Goal: Communication & Community: Participate in discussion

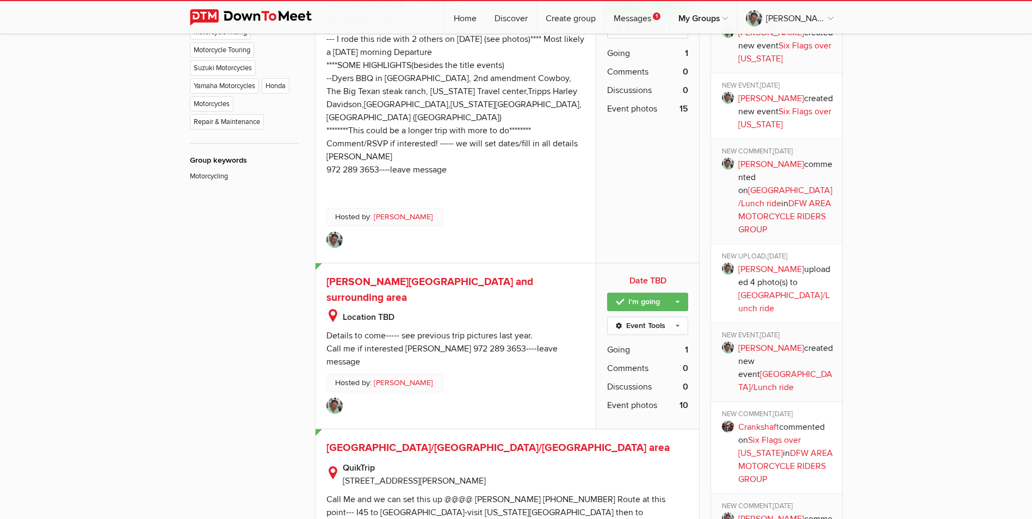
scroll to position [925, 0]
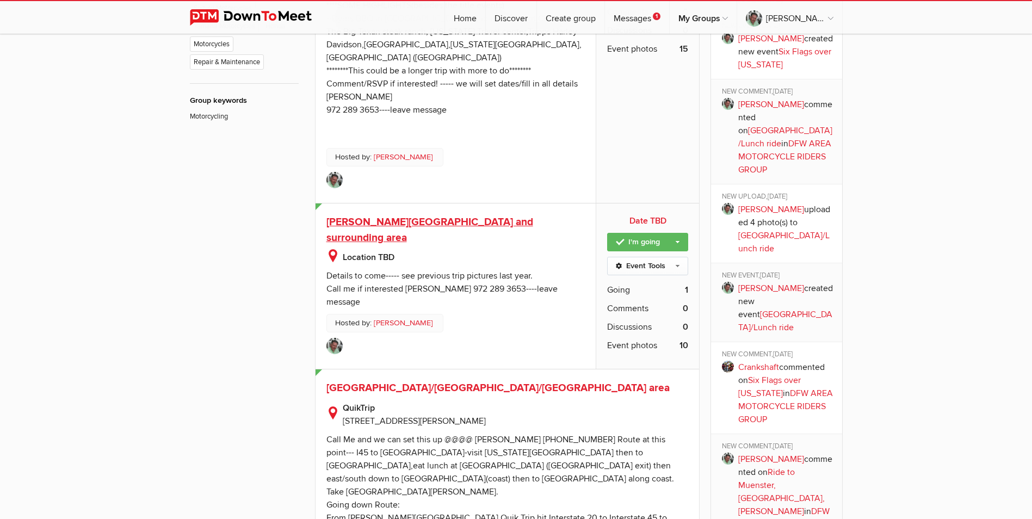
click at [365, 215] on span "[PERSON_NAME][GEOGRAPHIC_DATA] and surrounding area" at bounding box center [429, 229] width 207 height 29
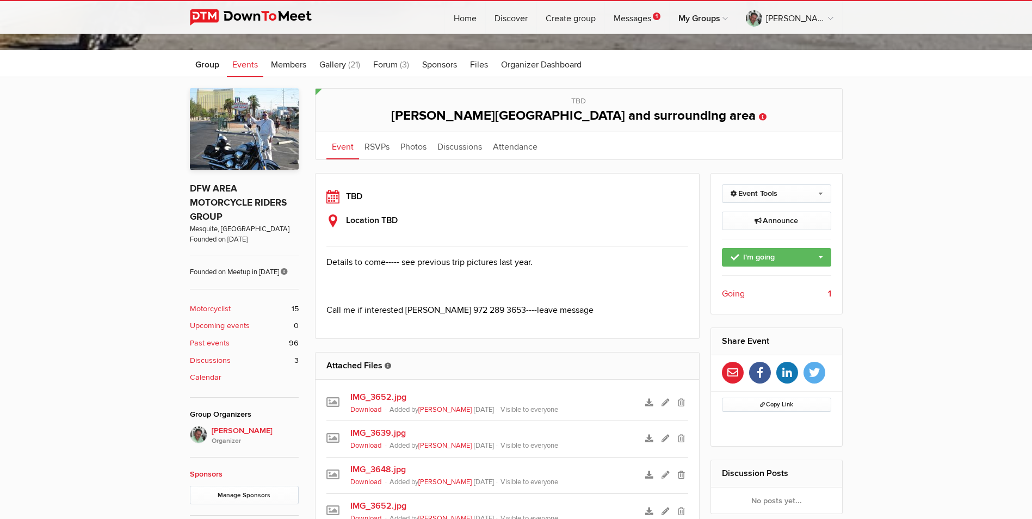
scroll to position [97, 0]
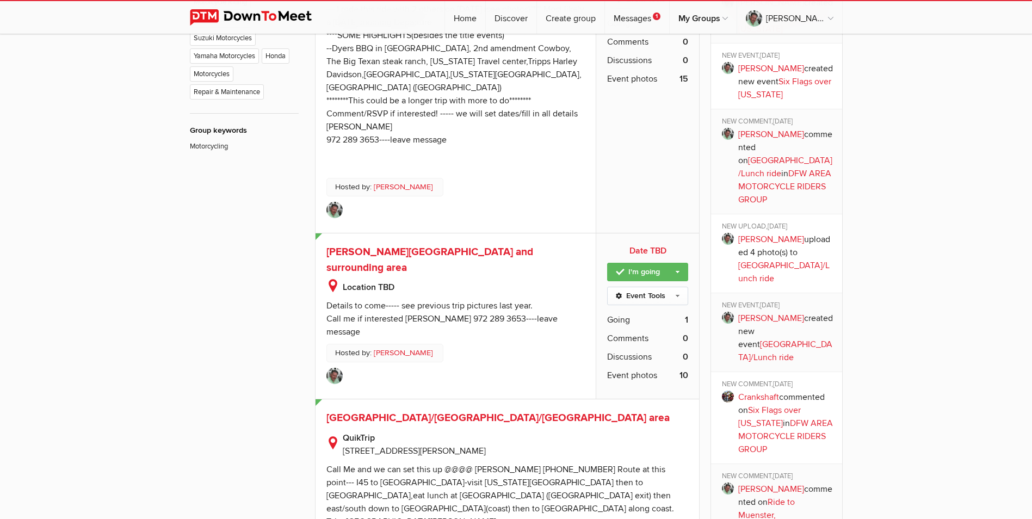
scroll to position [1193, 0]
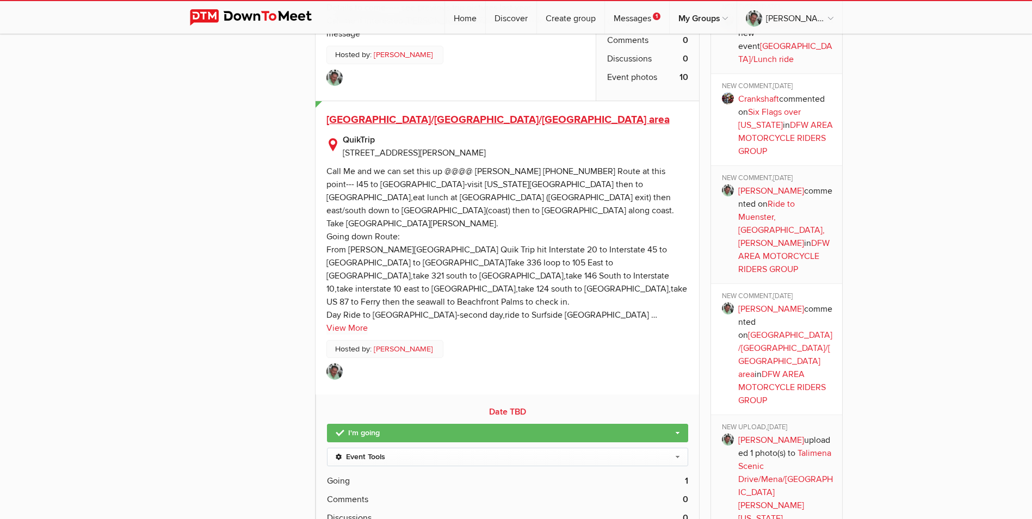
click at [387, 113] on span "[GEOGRAPHIC_DATA]/[GEOGRAPHIC_DATA]/[GEOGRAPHIC_DATA] area" at bounding box center [497, 119] width 343 height 13
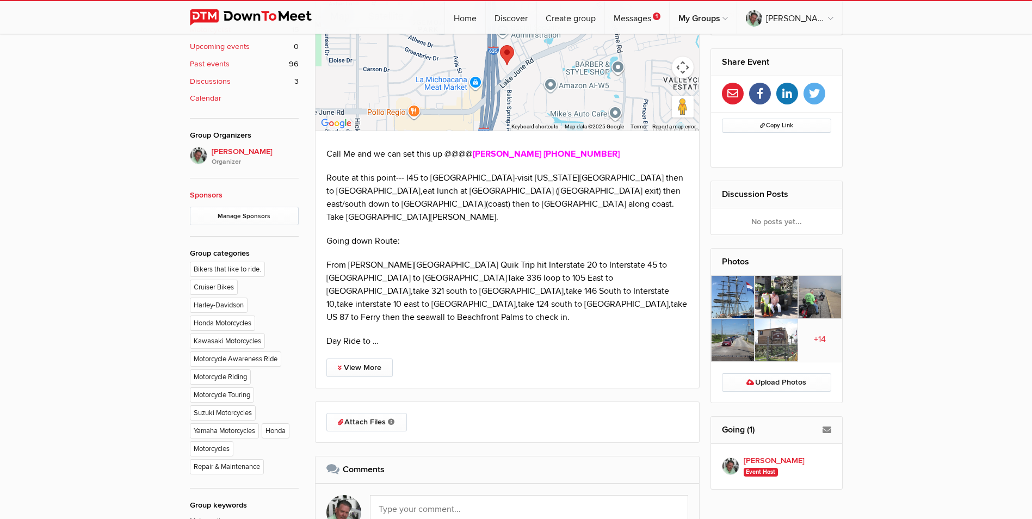
scroll to position [523, 0]
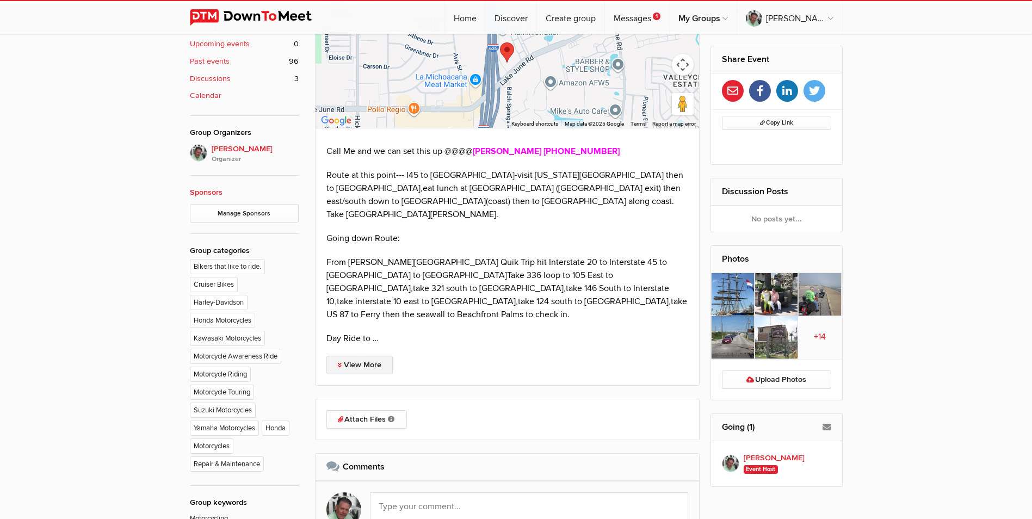
click at [356, 356] on link "View More" at bounding box center [359, 365] width 66 height 18
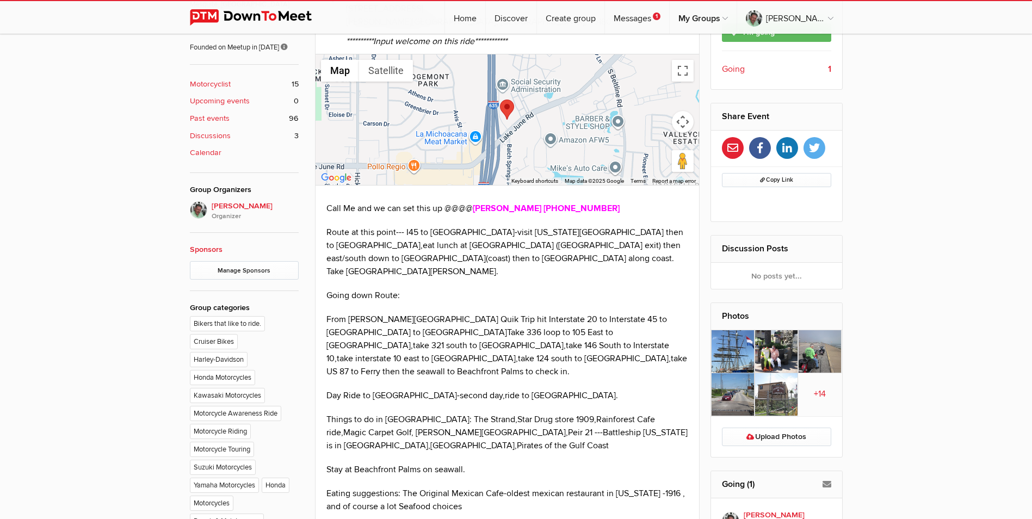
scroll to position [320, 0]
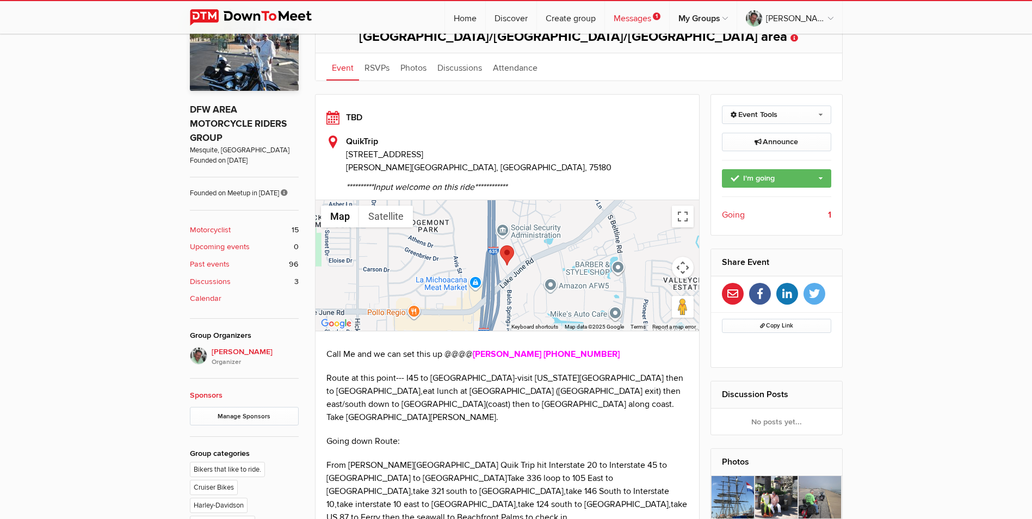
click at [661, 16] on link "Messages 1" at bounding box center [637, 17] width 64 height 33
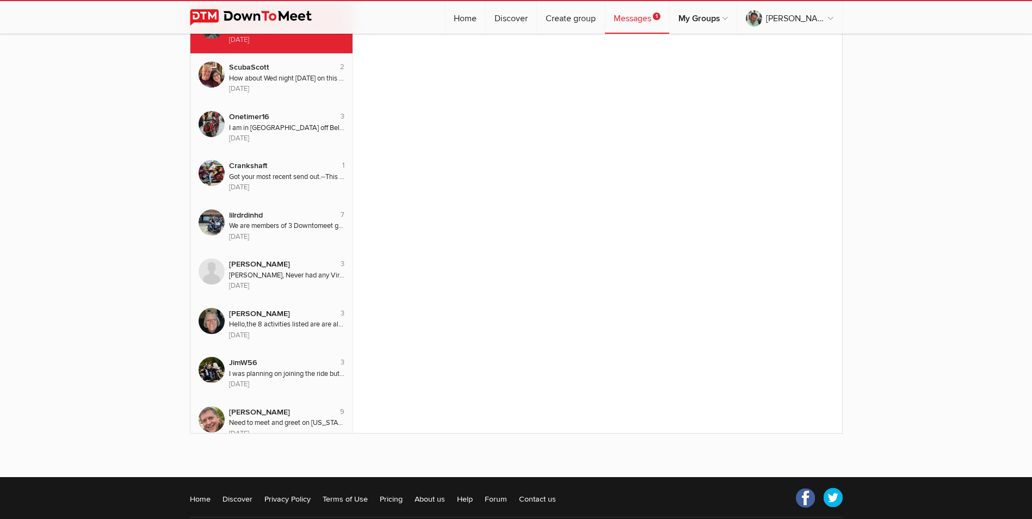
scroll to position [134, 0]
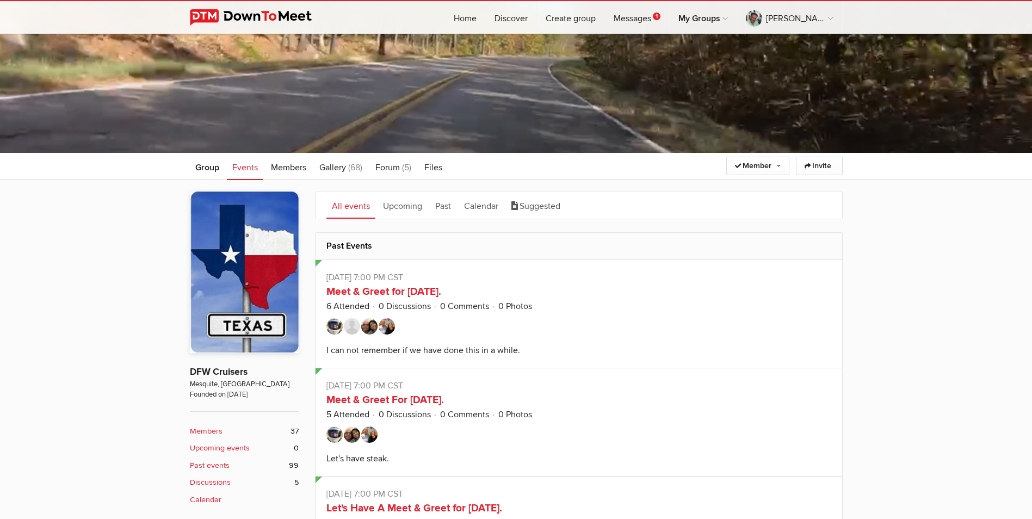
scroll to position [125, 0]
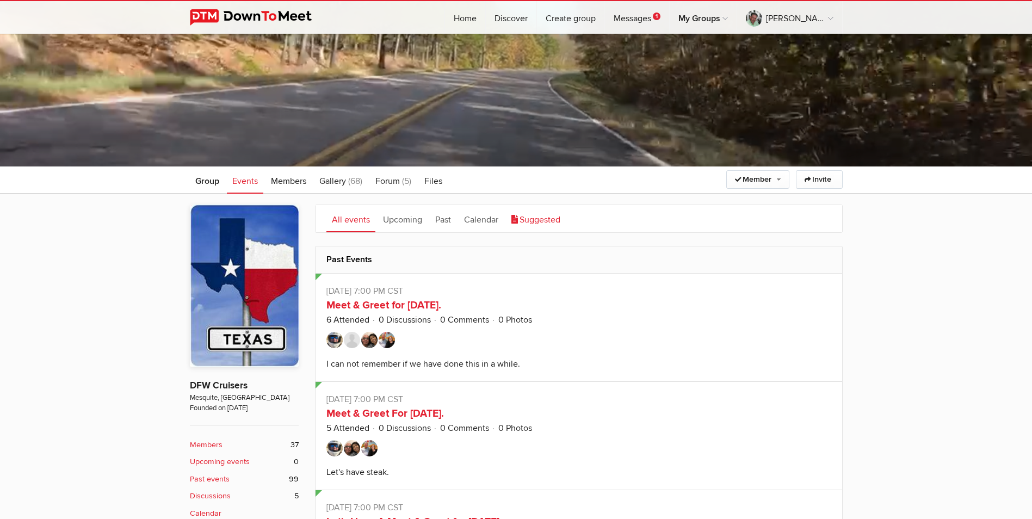
click at [542, 222] on link "Suggested" at bounding box center [536, 218] width 60 height 27
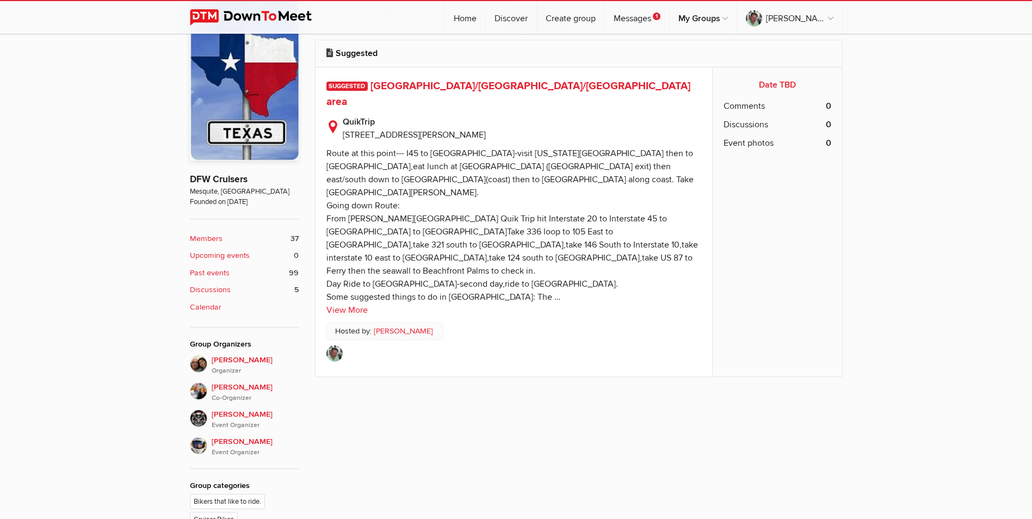
scroll to position [332, 0]
click at [343, 302] on link "View More" at bounding box center [346, 308] width 41 height 13
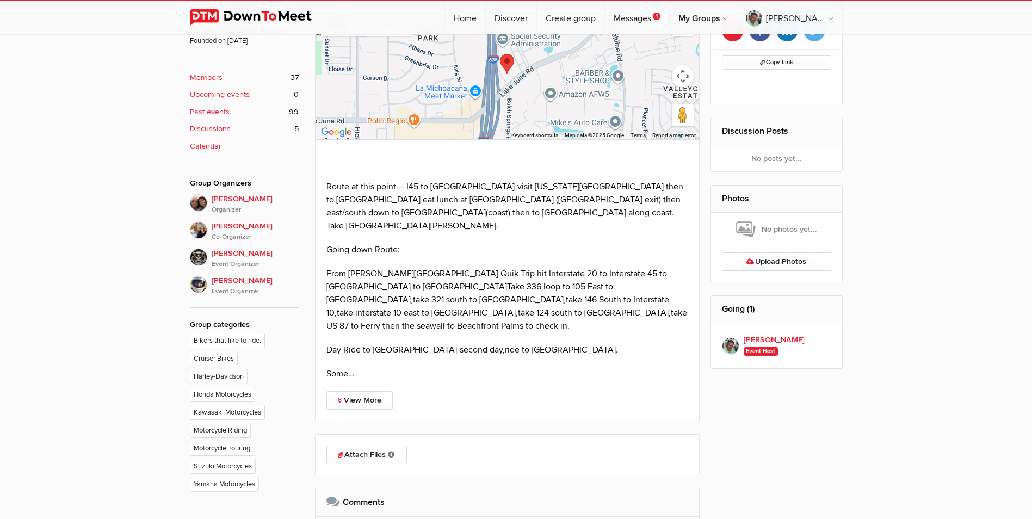
scroll to position [514, 0]
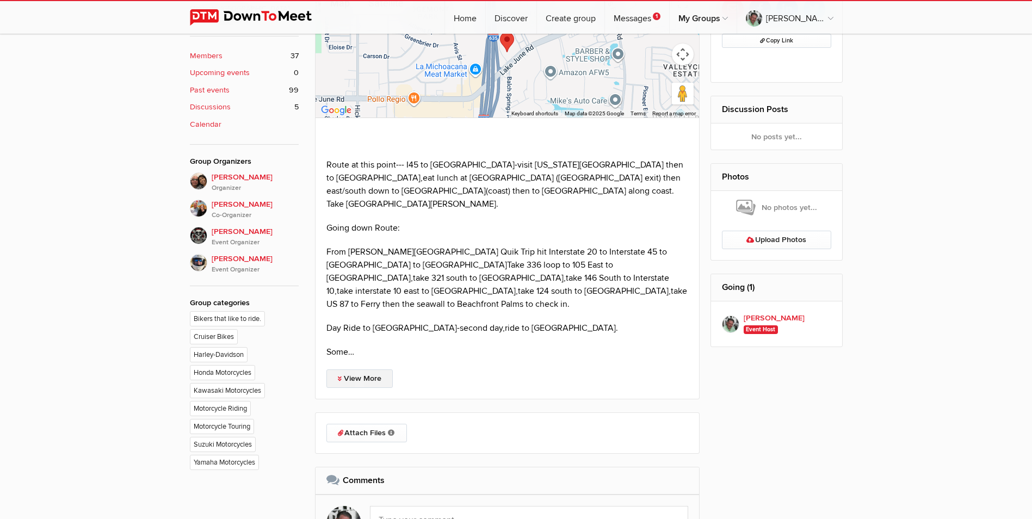
click at [350, 369] on link "View More" at bounding box center [359, 378] width 66 height 18
